Goal: Task Accomplishment & Management: Manage account settings

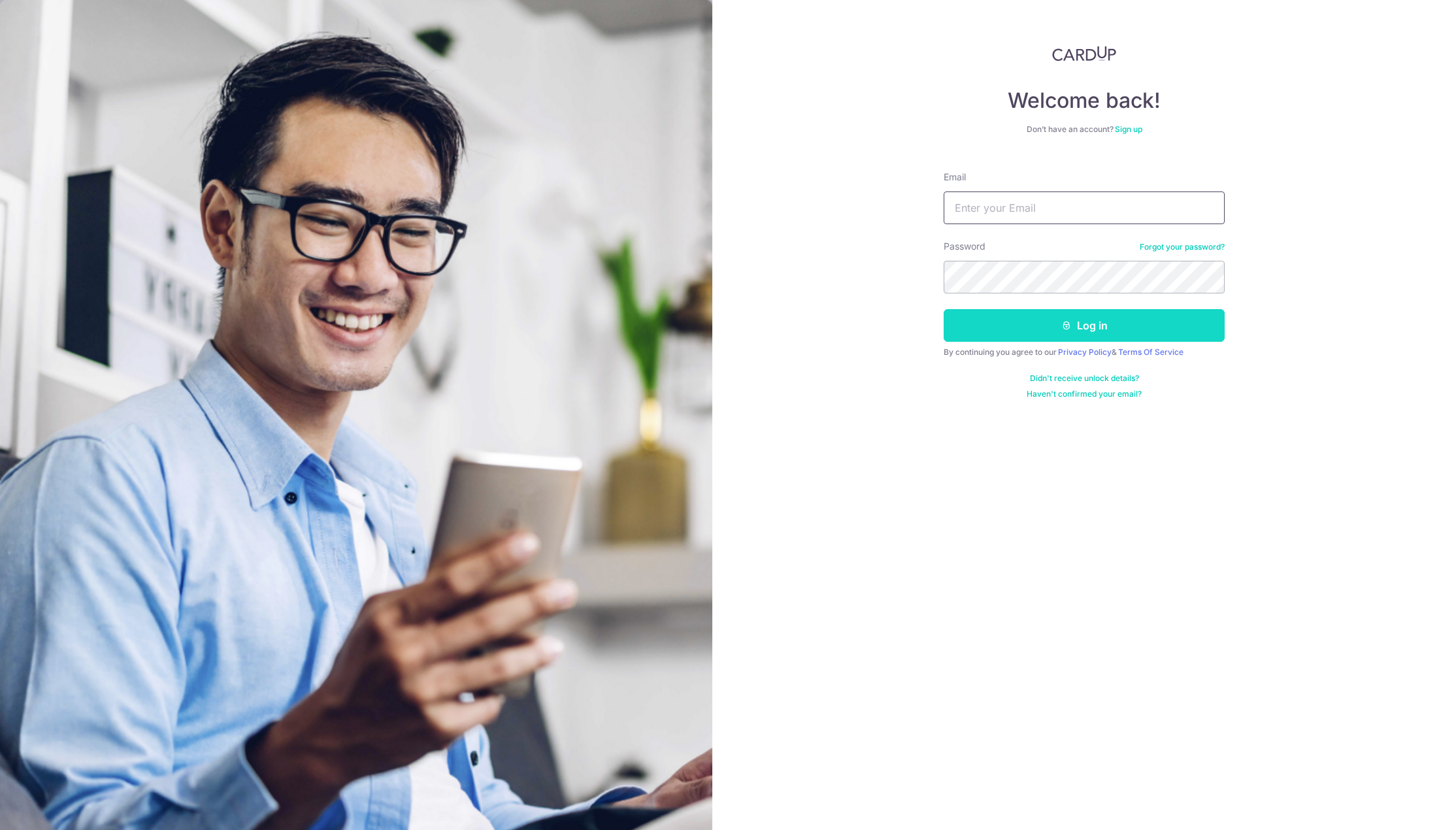
type input "[EMAIL_ADDRESS][DOMAIN_NAME]"
click at [1126, 325] on button "Log in" at bounding box center [1084, 326] width 281 height 33
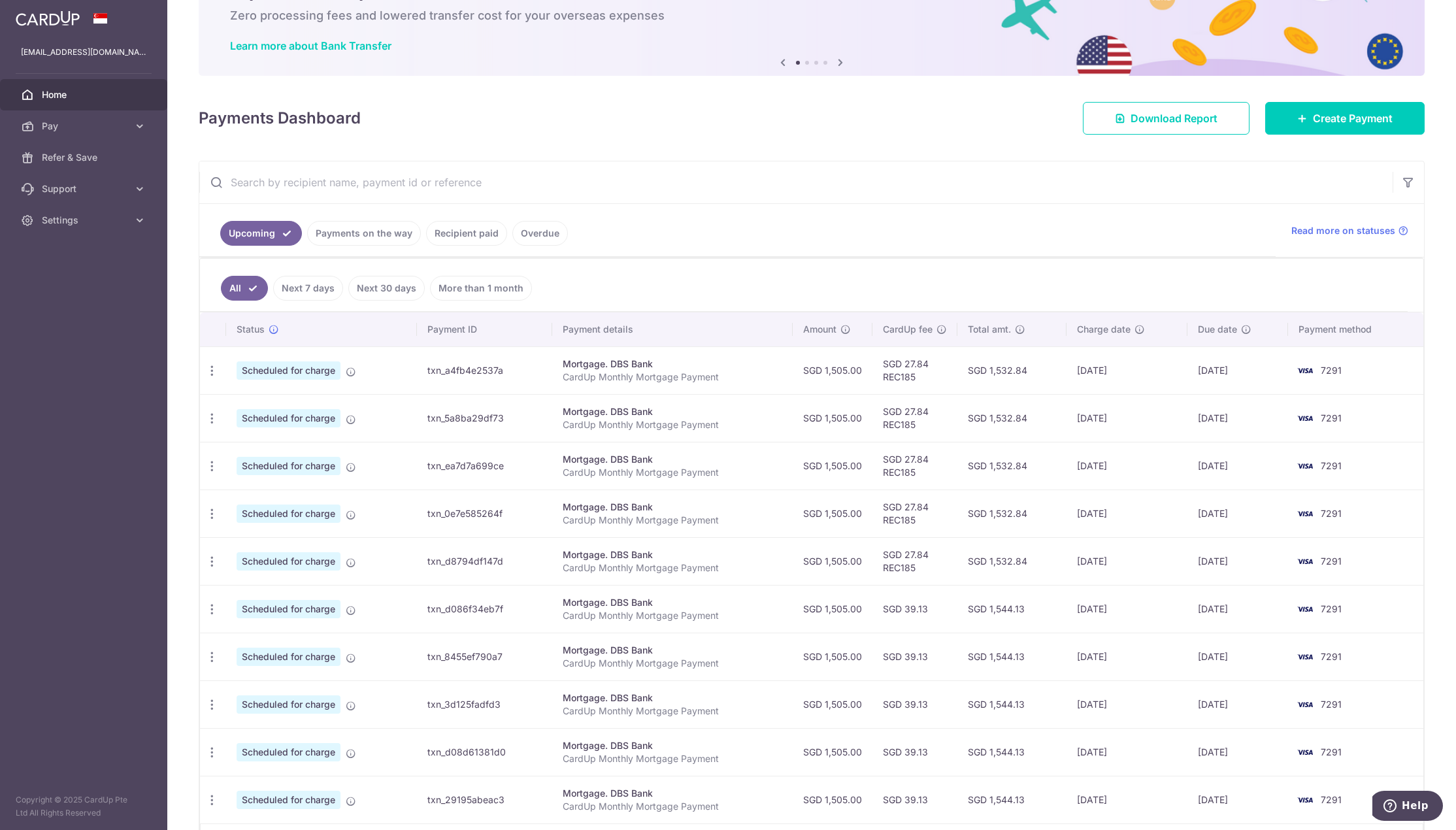
scroll to position [164, 0]
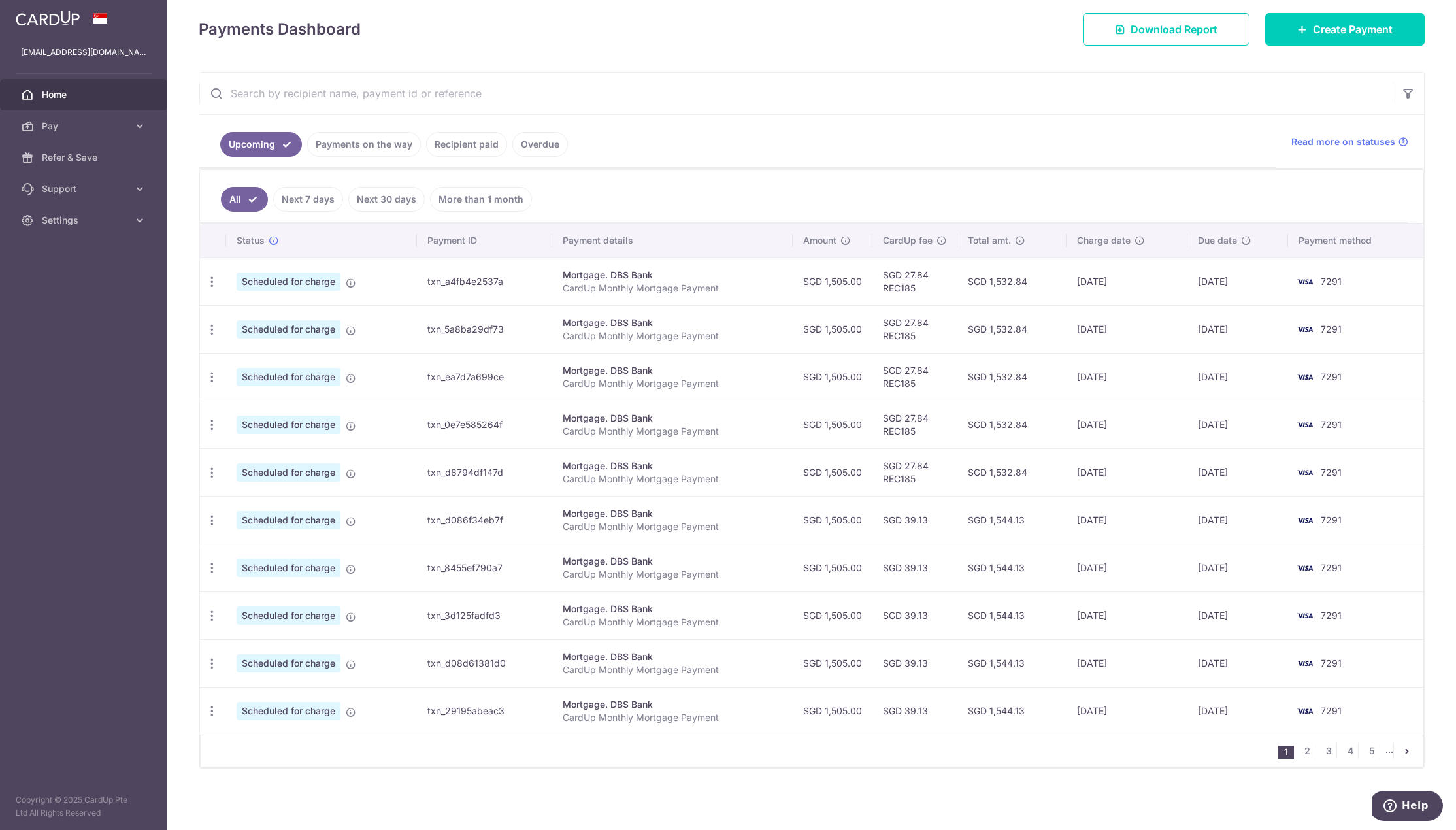
drag, startPoint x: 1082, startPoint y: 471, endPoint x: 1113, endPoint y: 475, distance: 31.3
click at [1113, 475] on td "[DATE]" at bounding box center [1126, 472] width 121 height 48
click at [217, 526] on icon "button" at bounding box center [212, 521] width 14 height 14
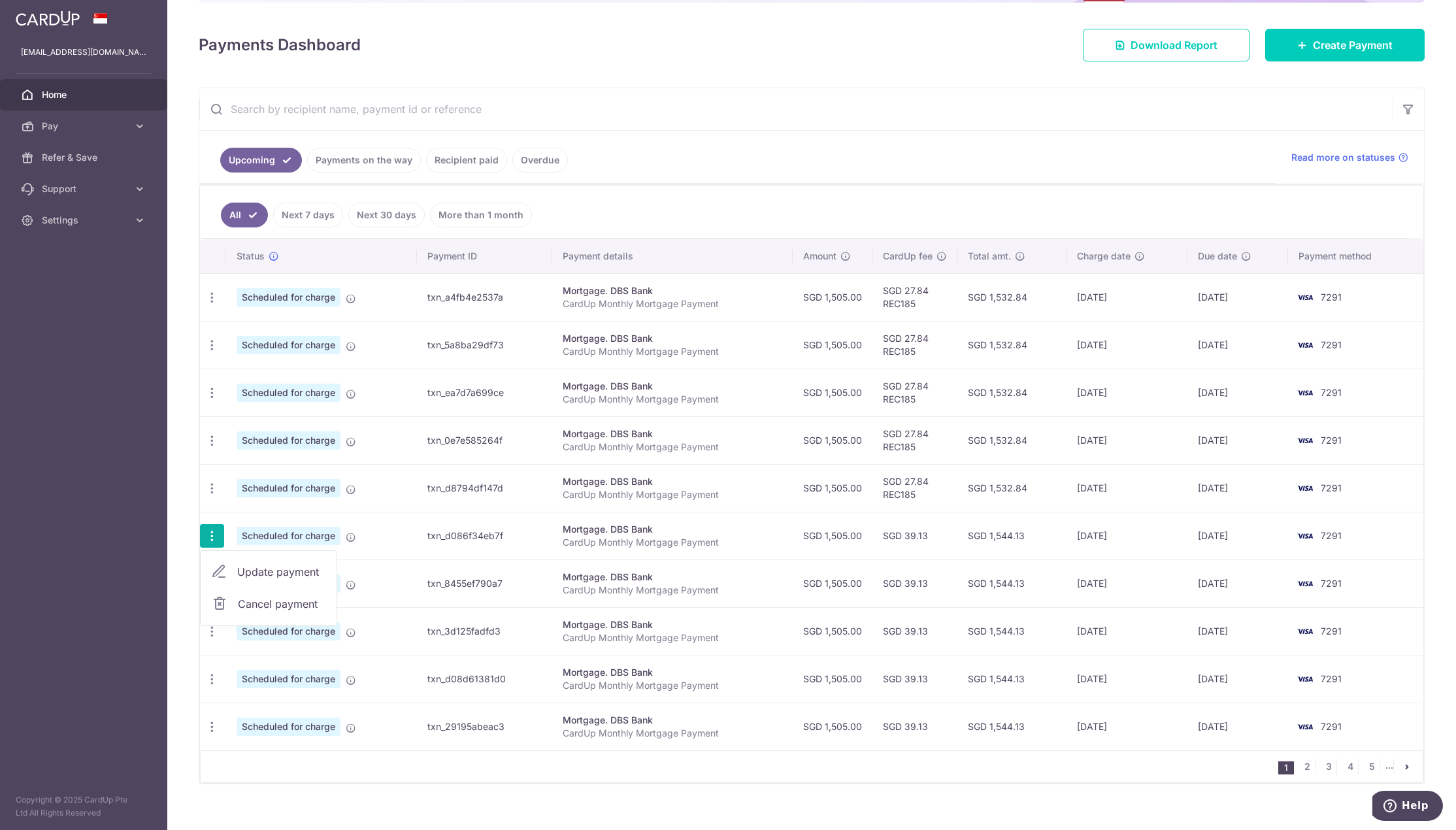
scroll to position [180, 0]
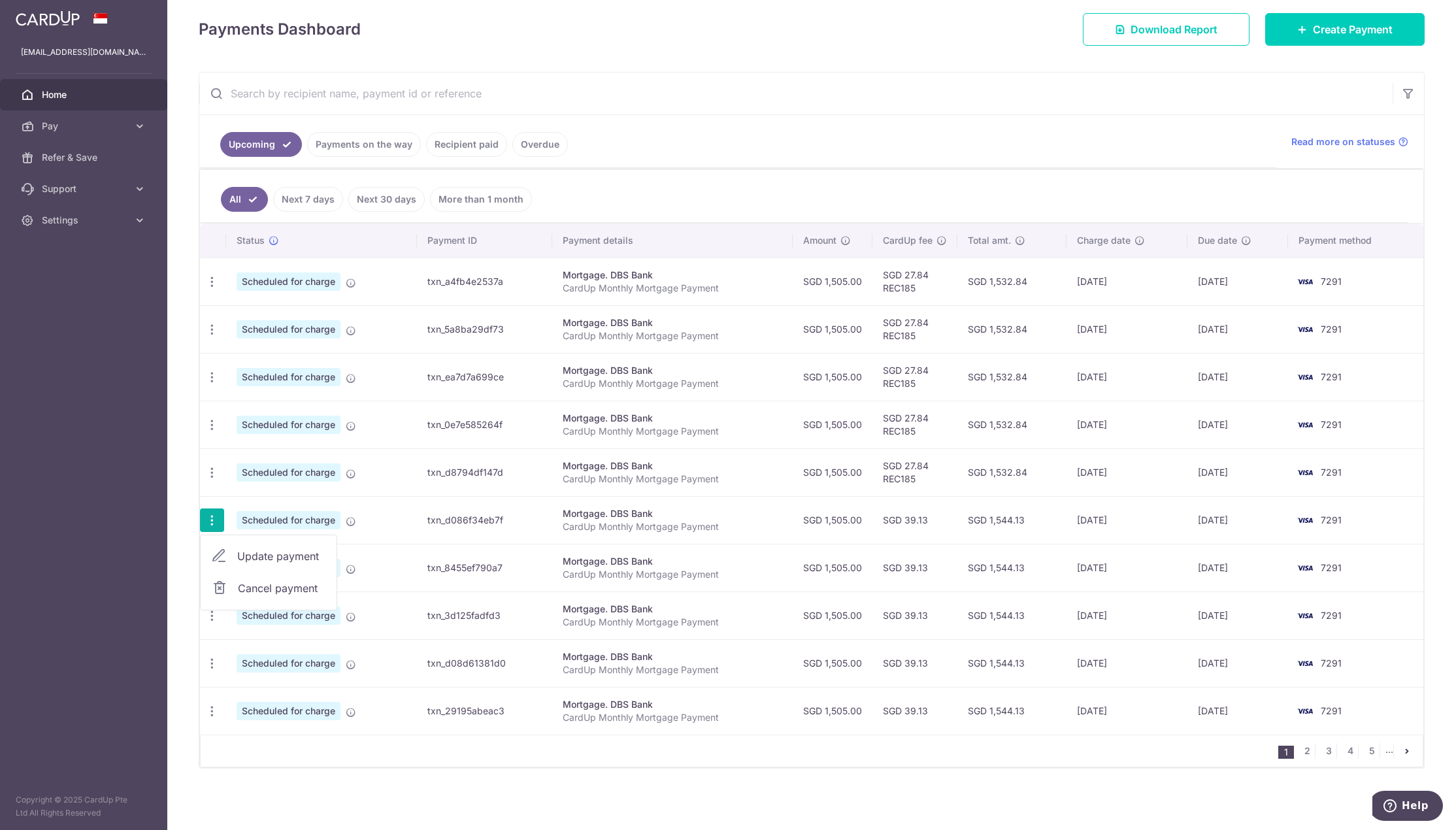
click at [898, 482] on td "SGD 27.84 REC185" at bounding box center [915, 472] width 85 height 48
click at [898, 481] on td "SGD 27.84 REC185" at bounding box center [915, 472] width 85 height 48
click at [895, 566] on td "SGD 39.13" at bounding box center [915, 567] width 85 height 48
click at [901, 481] on td "SGD 27.84 REC185" at bounding box center [915, 472] width 85 height 48
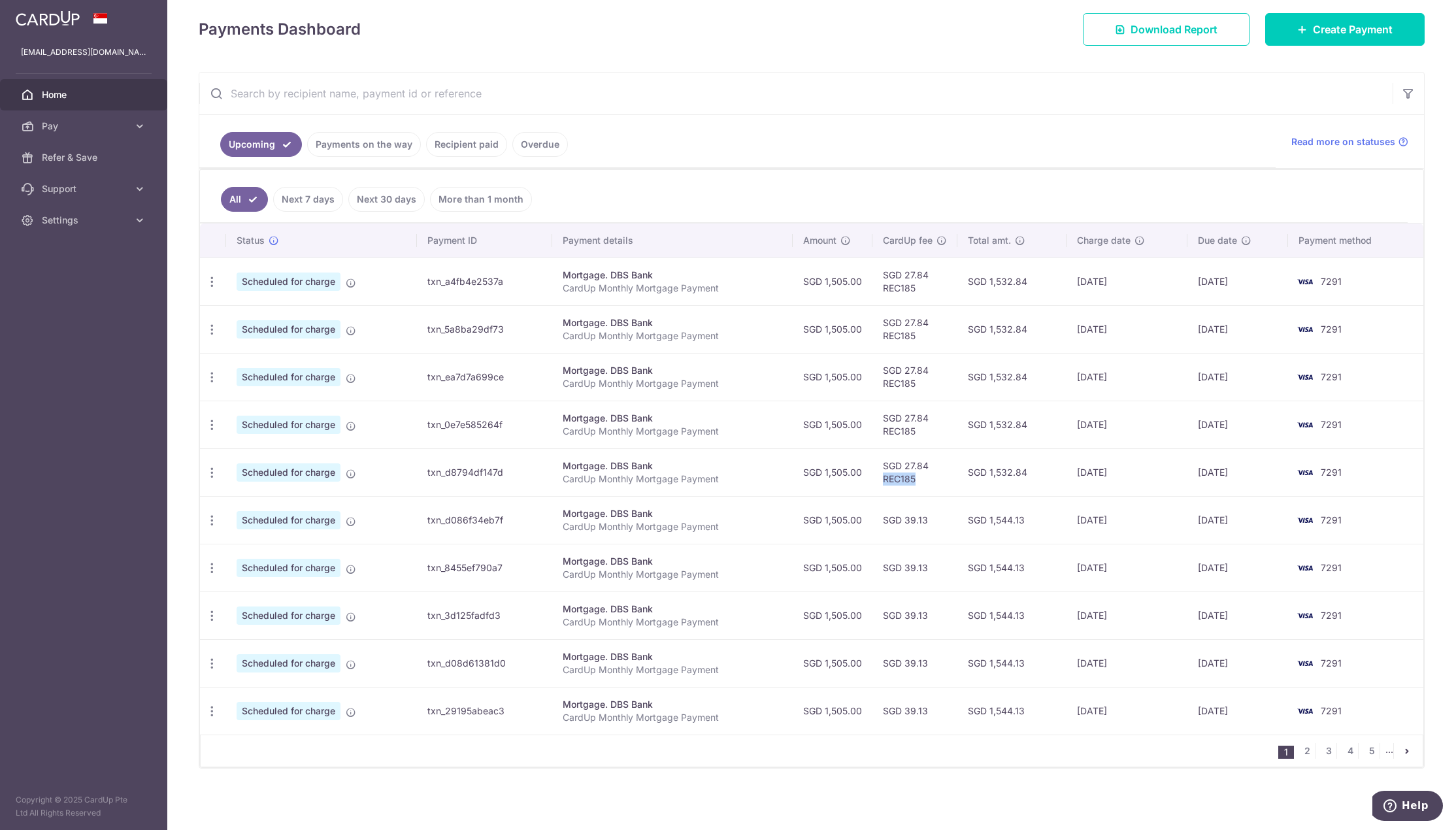
copy td "REC185"
click at [217, 520] on icon "button" at bounding box center [212, 521] width 14 height 14
click at [293, 554] on span "Update payment" at bounding box center [282, 556] width 89 height 16
radio input "true"
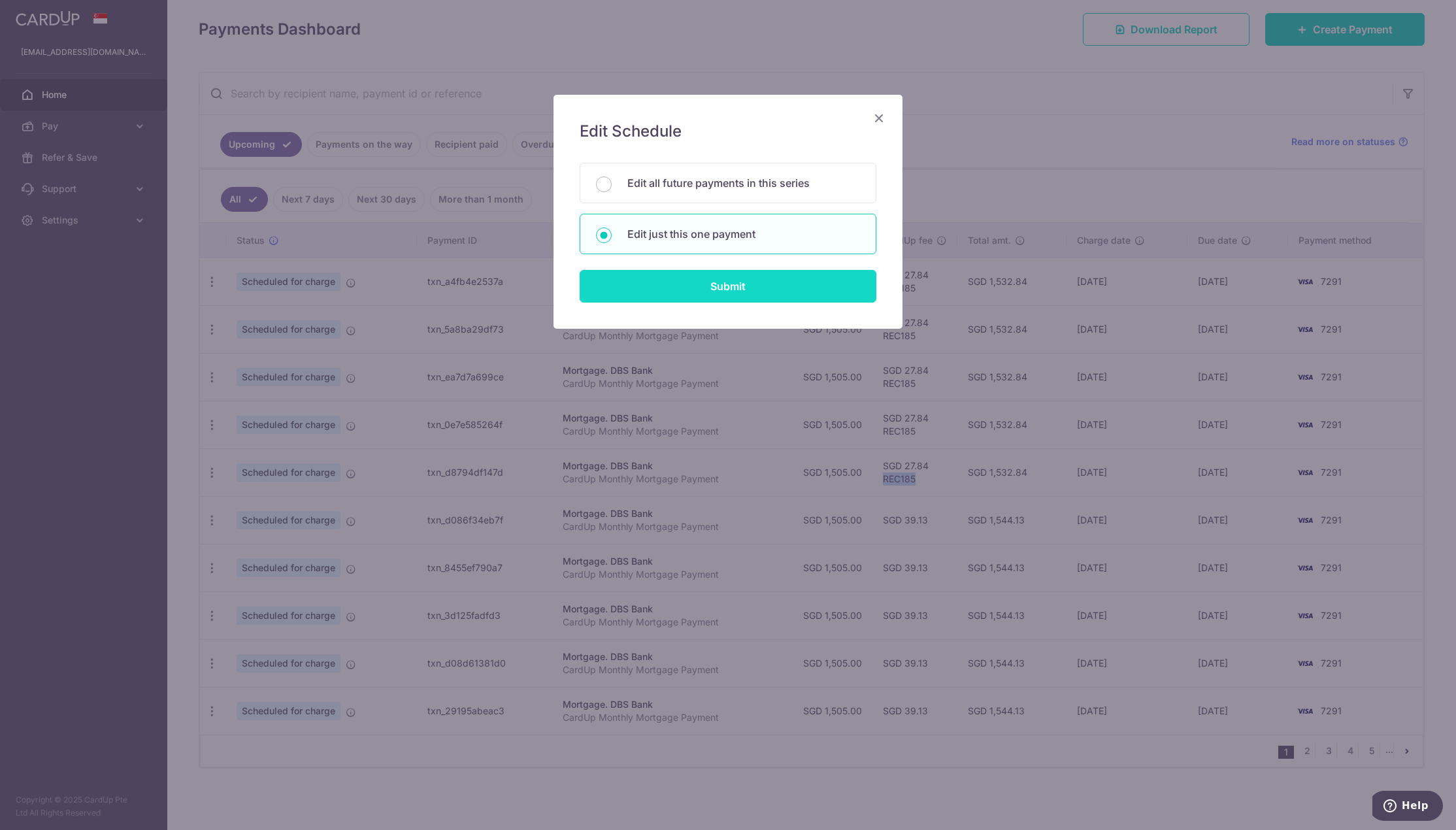
click at [759, 294] on input "Submit" at bounding box center [728, 286] width 297 height 33
radio input "true"
type input "1,505.00"
type input "[DATE]"
type input "CardUp Monthly Mortgage Payment"
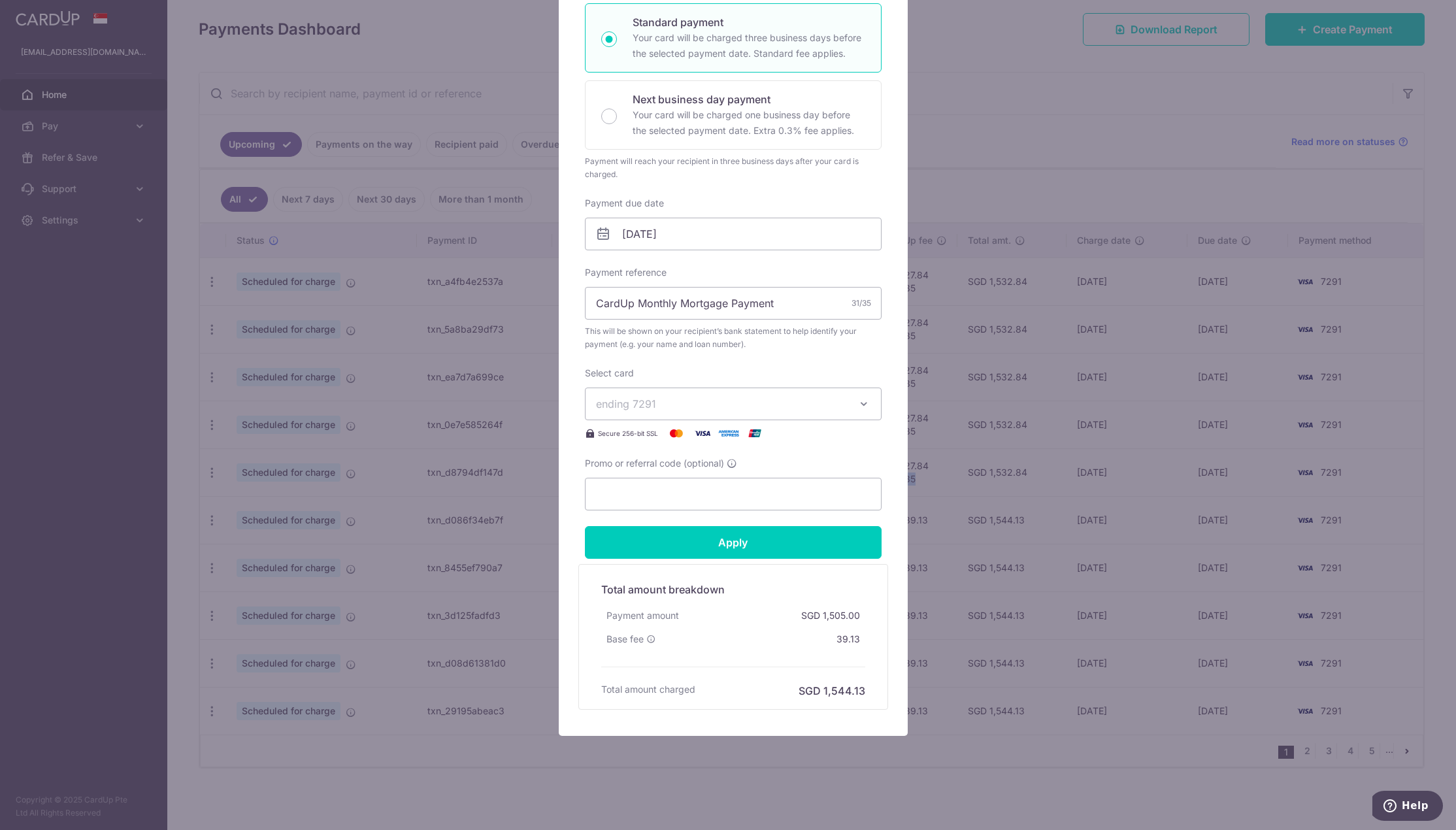
scroll to position [230, 0]
click at [780, 498] on input "Promo or referral code (optional)" at bounding box center [733, 493] width 297 height 33
paste input "REC185"
type input "REC185"
click at [793, 539] on input "Apply" at bounding box center [733, 542] width 297 height 33
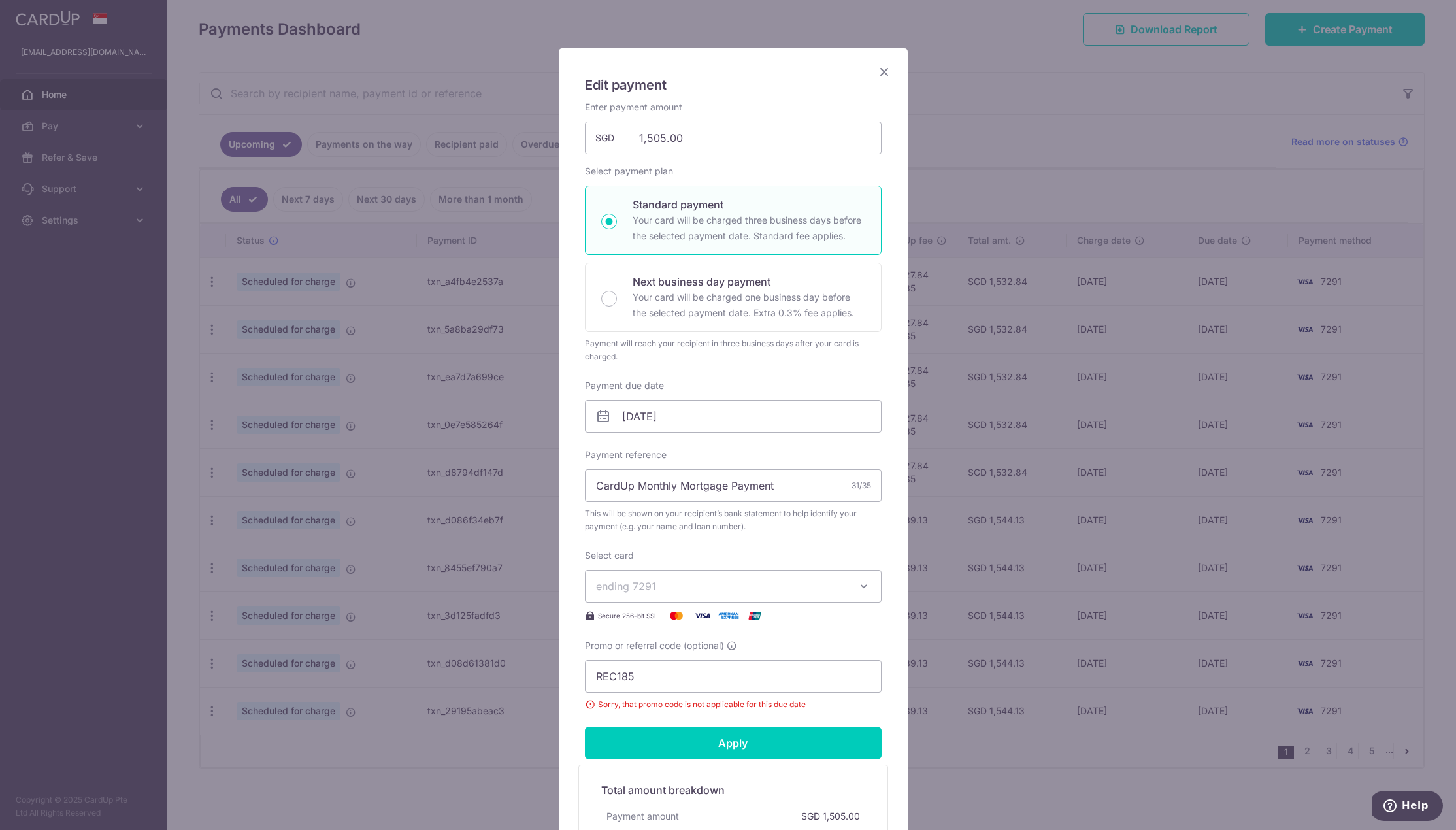
scroll to position [0, 0]
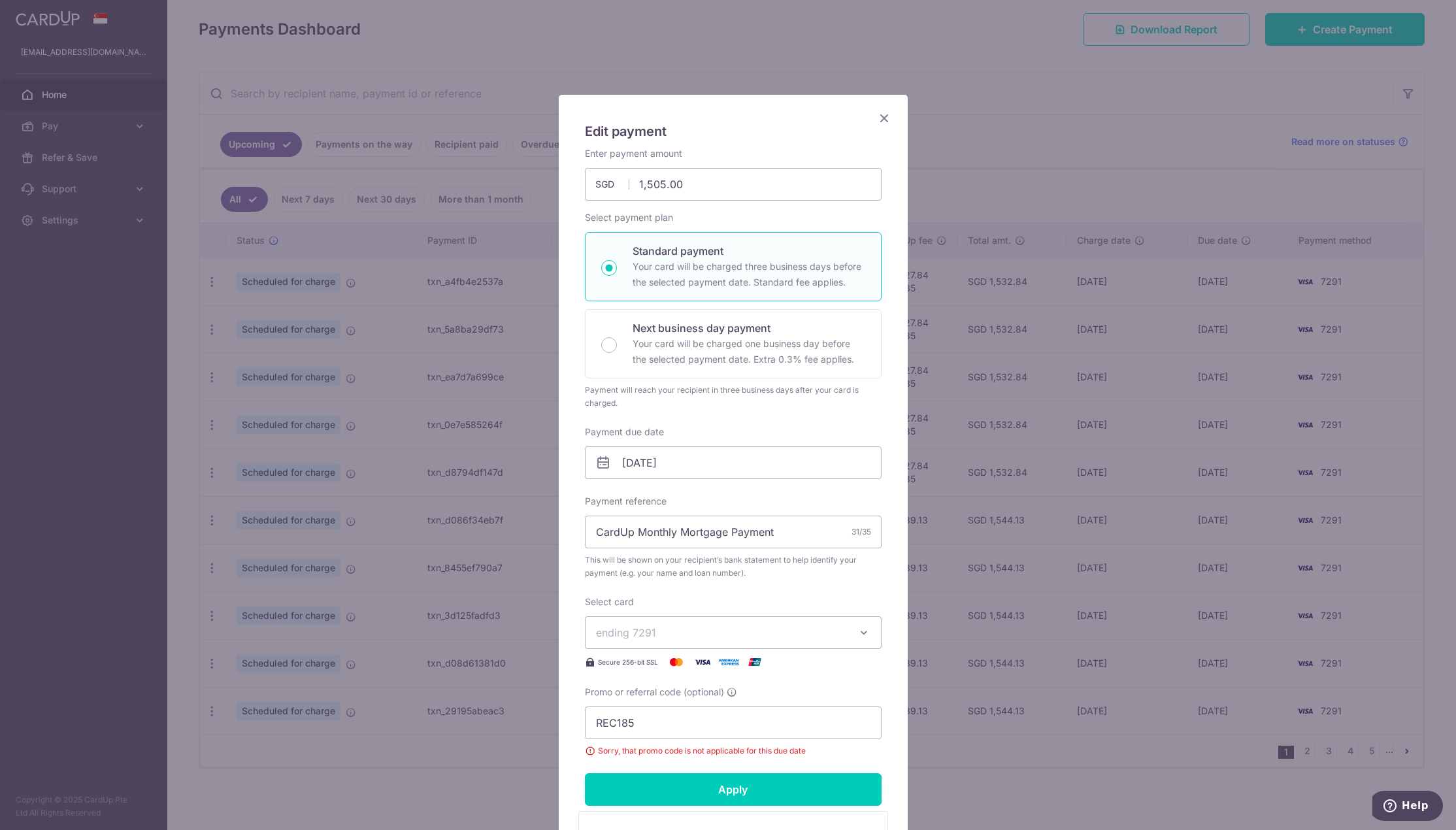
click at [877, 119] on icon "Close" at bounding box center [884, 118] width 16 height 16
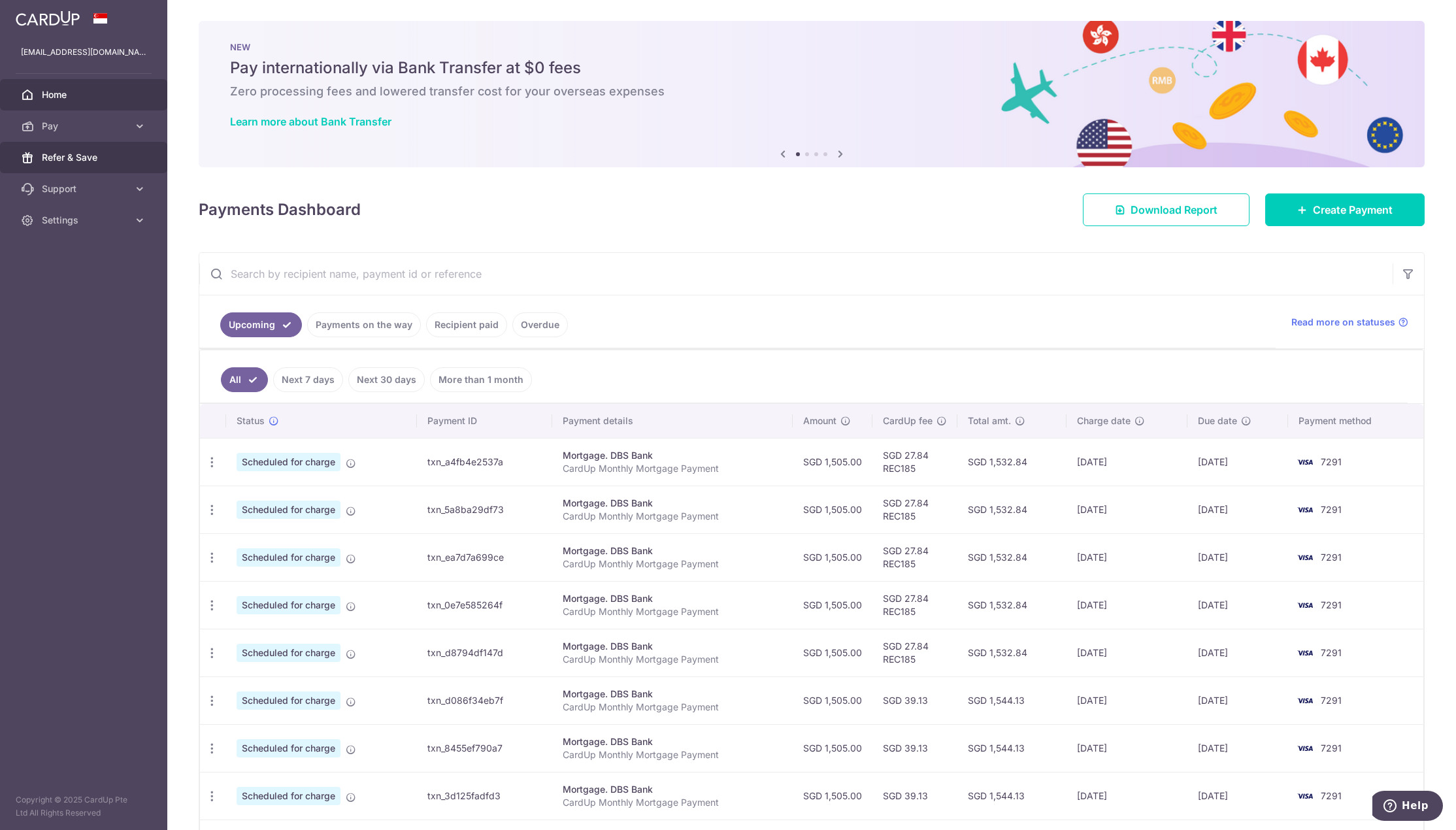
click at [117, 154] on span "Refer & Save" at bounding box center [85, 157] width 86 height 13
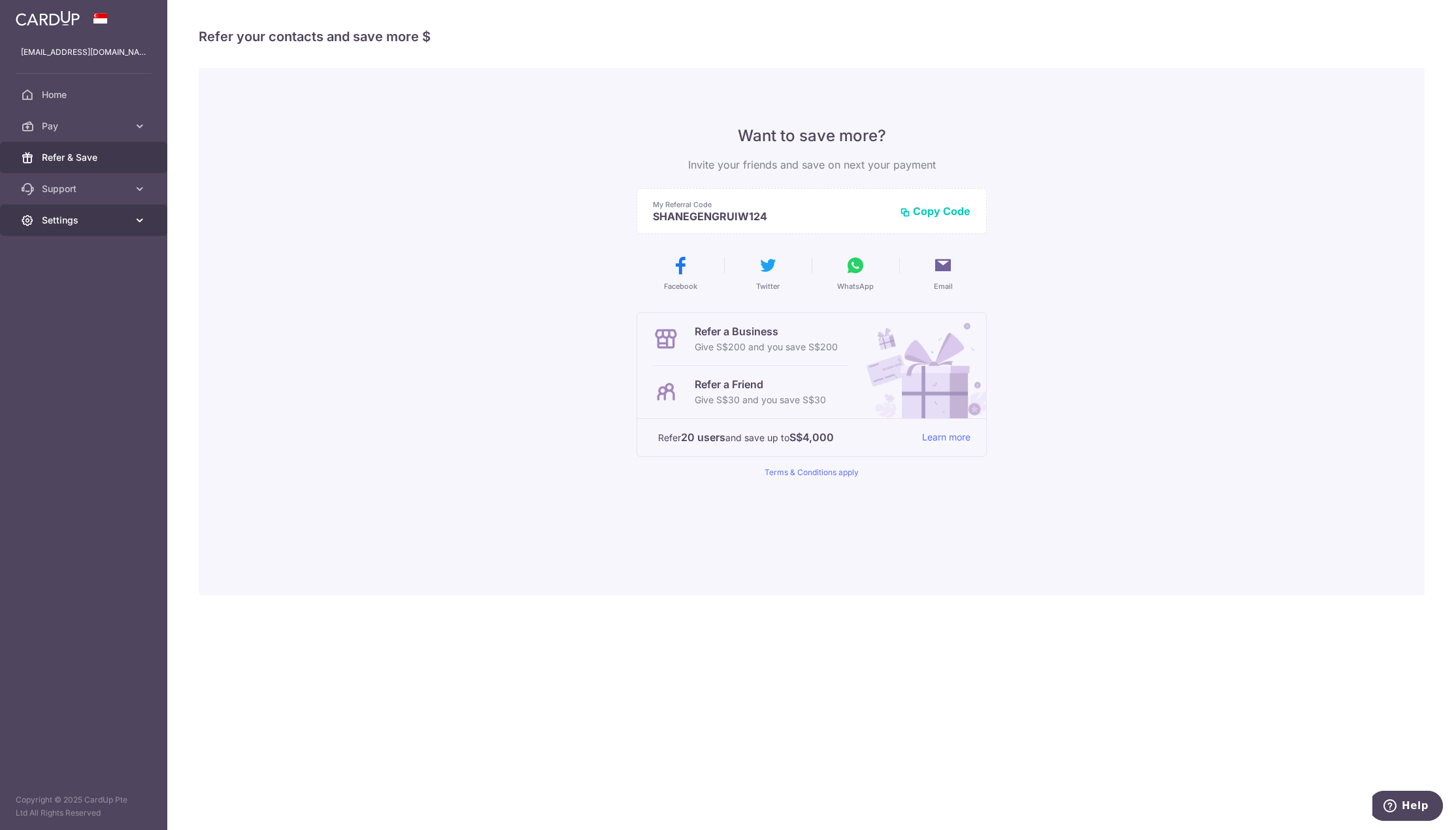
click at [79, 217] on span "Settings" at bounding box center [85, 220] width 86 height 13
click at [78, 182] on link "Support" at bounding box center [84, 189] width 167 height 32
click at [73, 99] on span "Home" at bounding box center [85, 95] width 86 height 13
